Goal: Information Seeking & Learning: Learn about a topic

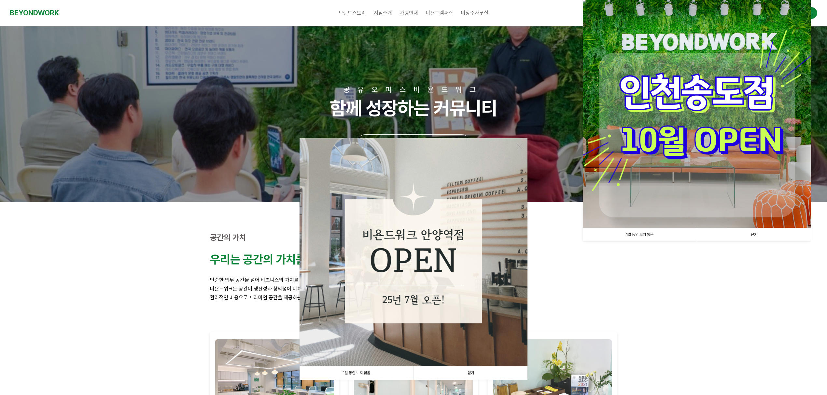
click at [352, 371] on link "1일 동안 보지 않음" at bounding box center [356, 373] width 114 height 13
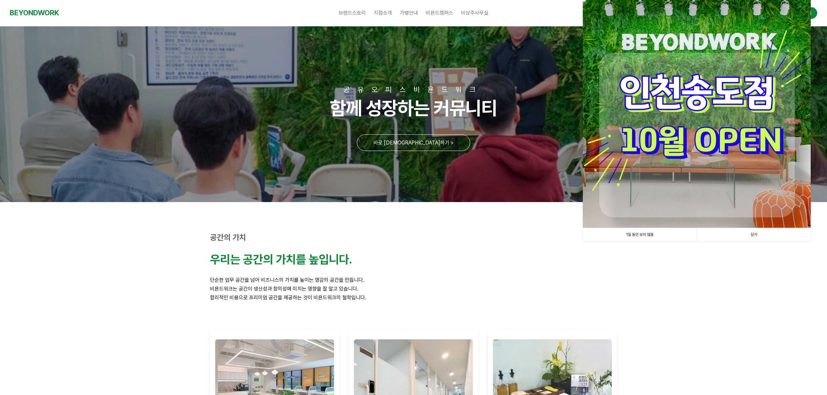
click at [729, 232] on link "닫기" at bounding box center [754, 234] width 114 height 13
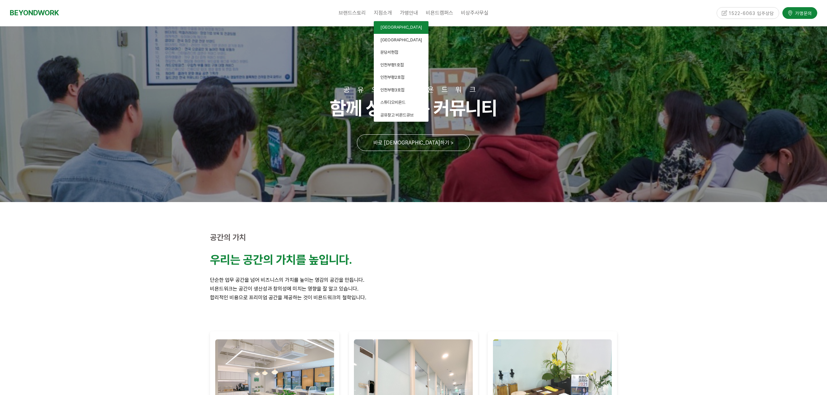
click at [393, 27] on span "[GEOGRAPHIC_DATA]" at bounding box center [401, 27] width 42 height 5
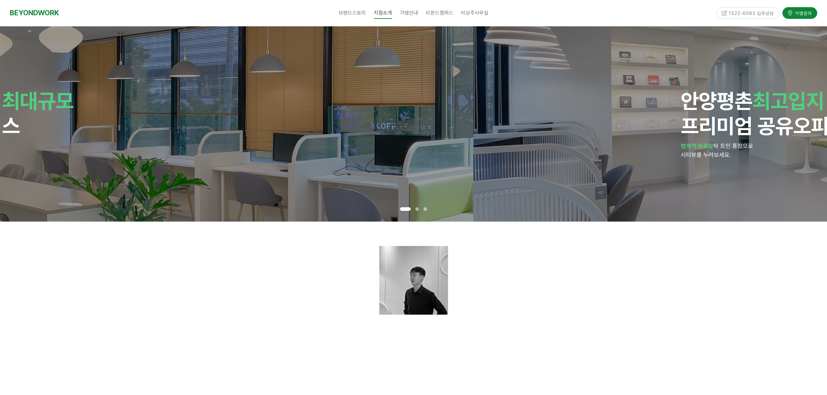
drag, startPoint x: 549, startPoint y: 153, endPoint x: 187, endPoint y: 183, distance: 363.2
click at [187, 183] on div "안양 평촌 최고입지 최대규모 프리미엄 공유오피스 범계역 바로앞 탁 트인 통창으로 시티뷰를 누려보세요." at bounding box center [60, 123] width 412 height 195
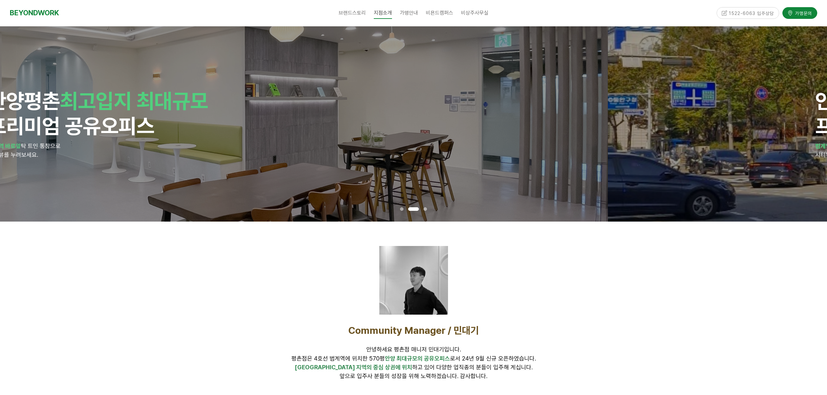
drag, startPoint x: 446, startPoint y: 166, endPoint x: 71, endPoint y: 184, distance: 375.1
click at [72, 184] on div "안양 평촌 최고입지 최대규모 프리미엄 공유오피스 범계역 바로앞 탁 트인 통창으로 시티뷰를 누려보세요." at bounding box center [194, 123] width 412 height 195
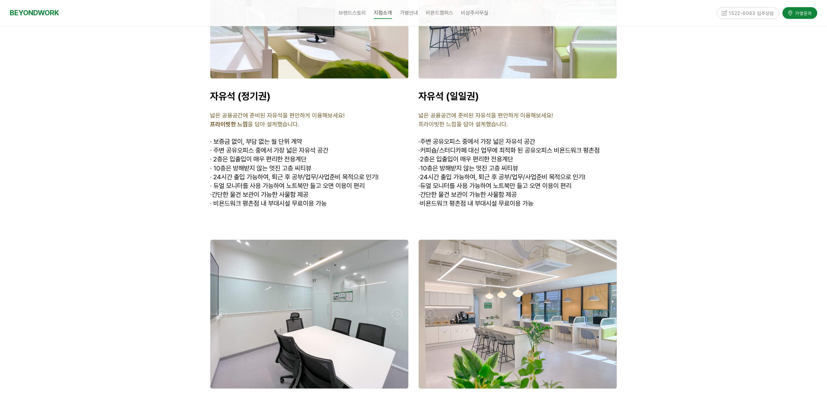
scroll to position [2257, 0]
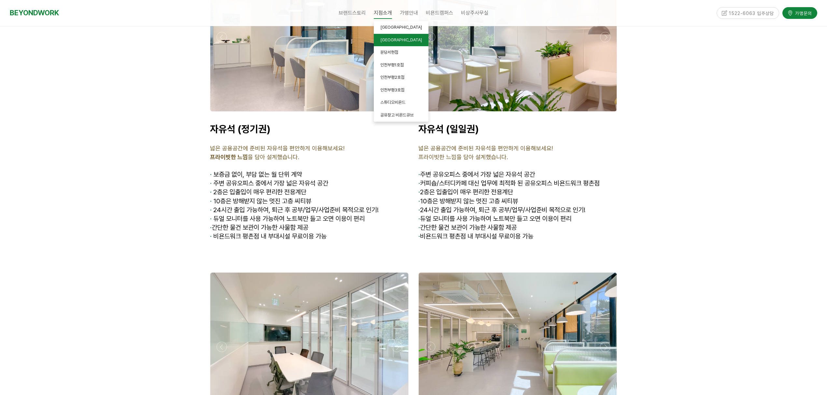
click at [387, 37] on span "[GEOGRAPHIC_DATA]" at bounding box center [401, 39] width 42 height 5
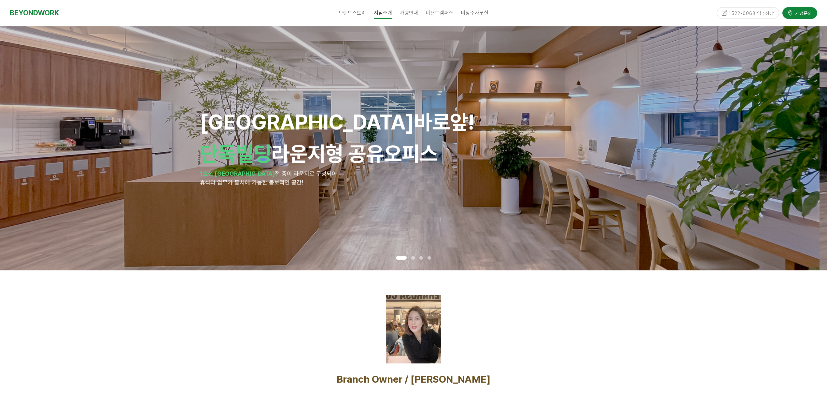
drag, startPoint x: 517, startPoint y: 177, endPoint x: 199, endPoint y: 180, distance: 318.7
click at [215, 180] on div "안양역 바로앞! 단독빌딩 라운지형 공유오피스 1호선 안양역 전 층이 라운지로 구성되어 휴식과 업무가 동시에 가능한 돋보적인 공간!" at bounding box center [406, 148] width 412 height 77
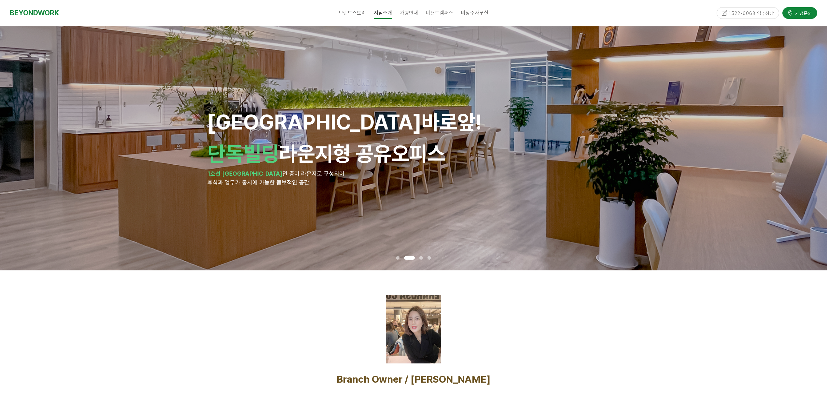
drag, startPoint x: 467, startPoint y: 167, endPoint x: 55, endPoint y: 181, distance: 412.1
click at [207, 181] on div "안양역 바로앞! 단독빌딩 라운지형 공유오피스 1호선 안양역 전 층이 라운지로 구성되어 휴식과 업무가 동시에 가능한 돋보적인 공간!" at bounding box center [413, 148] width 412 height 77
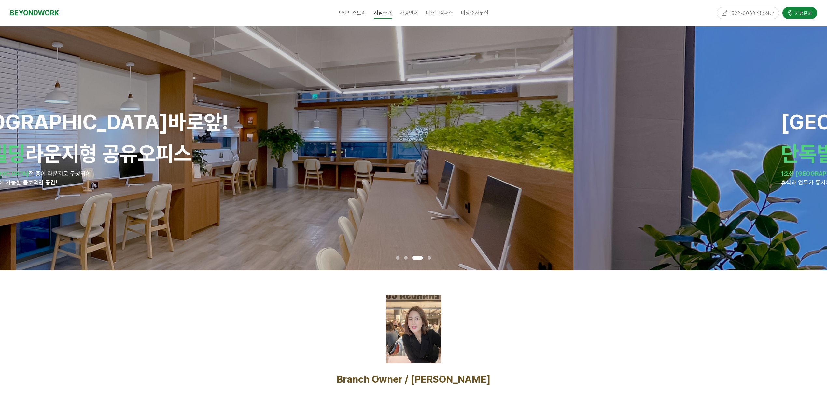
drag, startPoint x: 496, startPoint y: 184, endPoint x: 145, endPoint y: 184, distance: 351.9
click at [161, 188] on div "안양역 바로앞! 단독빌딩 라운지형 공유오피스 1호선 안양역 전 층이 라운지로 구성되어 휴식과 업무가 동시에 가능한 돋보적인 공간!" at bounding box center [160, 148] width 412 height 244
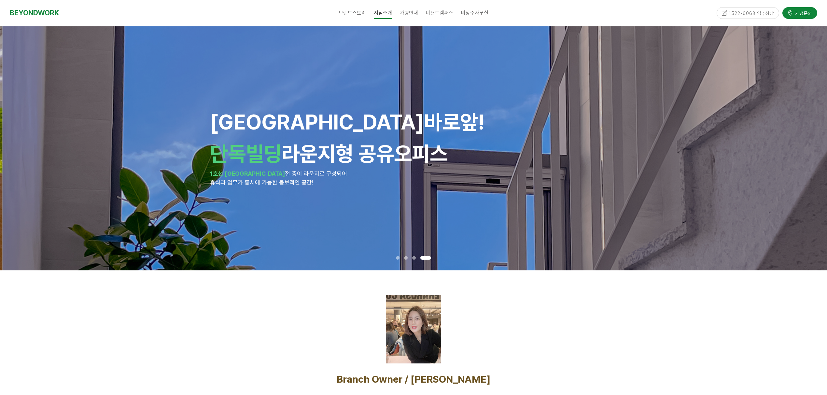
drag, startPoint x: 150, startPoint y: 182, endPoint x: 789, endPoint y: 220, distance: 640.2
click at [689, 208] on div "안양역 바로앞! 단독빌딩 라운지형 공유오피스 1호선 안양역 전 층이 라운지로 구성되어 휴식과 업무가 동시에 가능한 돋보적인 공간!" at bounding box center [416, 148] width 827 height 244
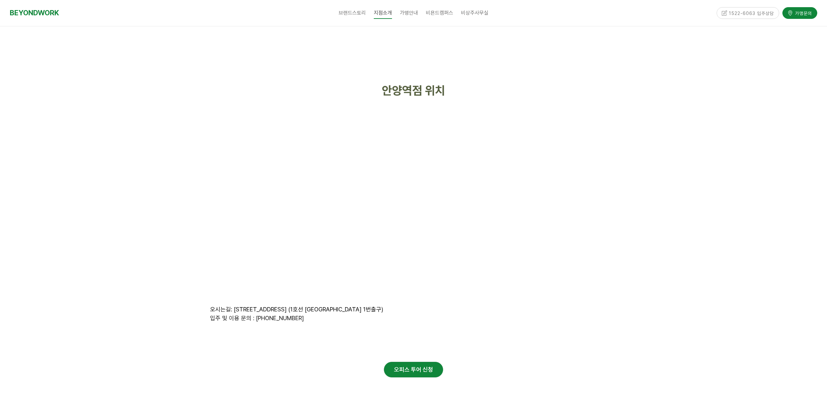
scroll to position [2636, 0]
